Goal: Find specific page/section: Find specific page/section

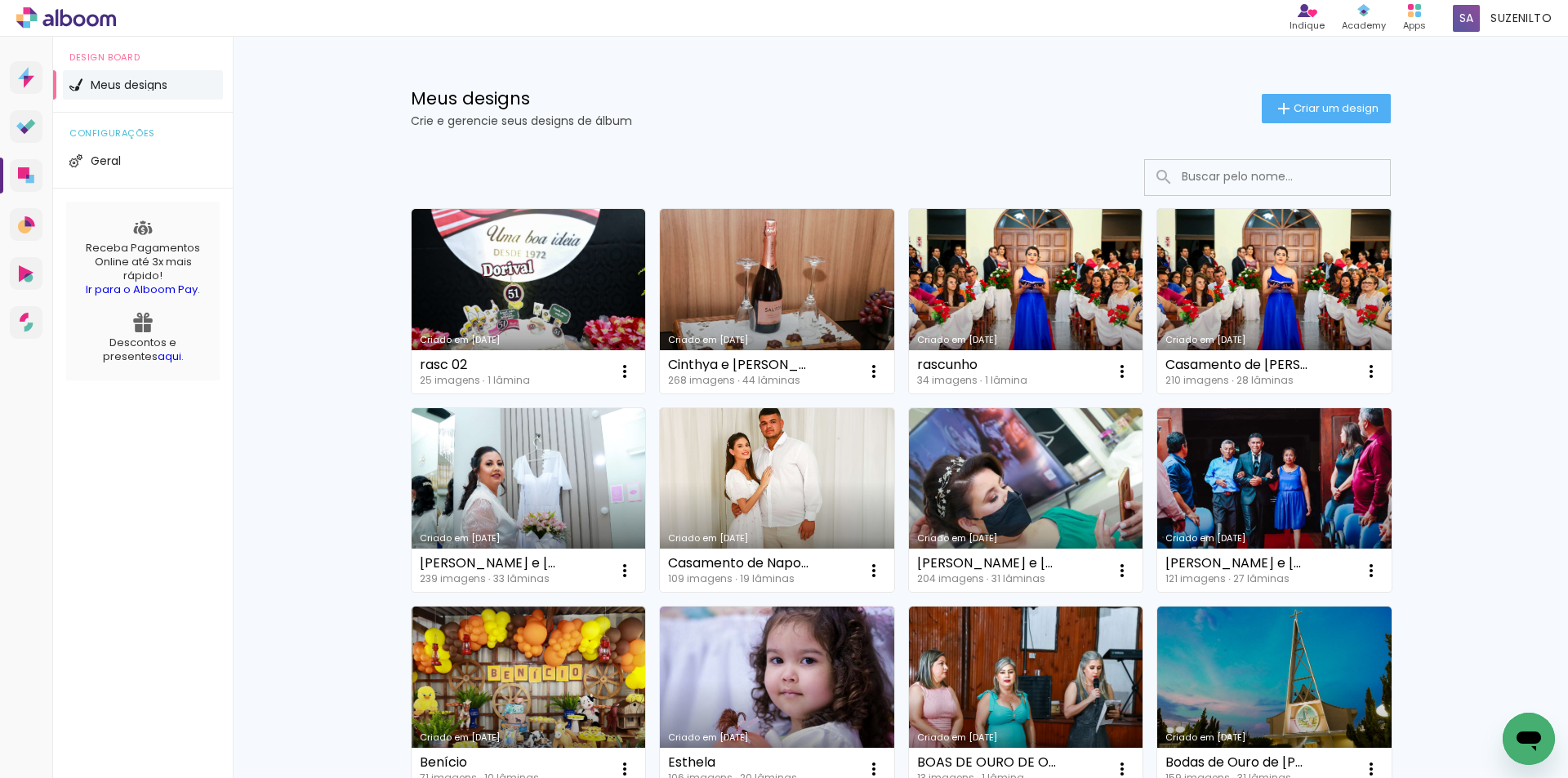
click at [153, 87] on span "Meus designs" at bounding box center [129, 84] width 77 height 12
click at [119, 85] on span "Meus designs" at bounding box center [129, 84] width 77 height 12
click at [1419, 9] on rect at bounding box center [1418, 7] width 5 height 5
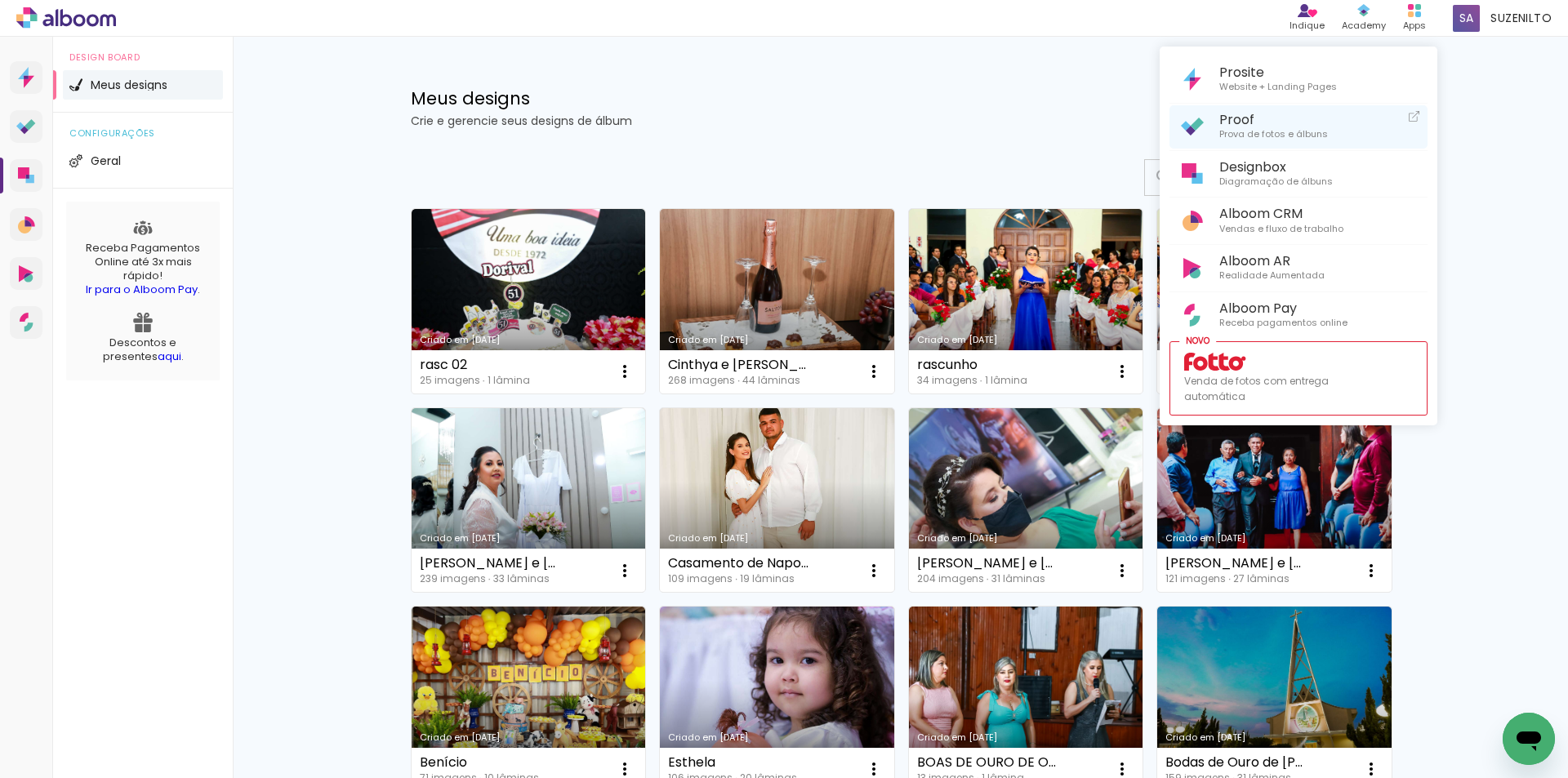
click at [1248, 119] on span "Proof" at bounding box center [1274, 119] width 109 height 15
